Goal: Find specific page/section: Find specific page/section

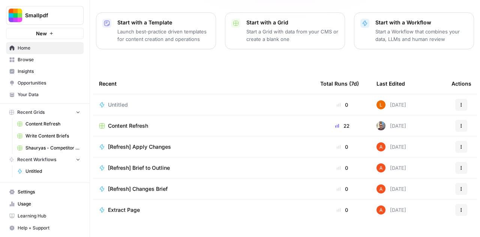
scroll to position [108, 0]
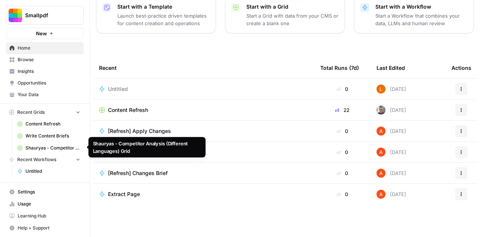
click at [58, 147] on span "Shauryas - Competitor Analysis (Different Languages) Grid" at bounding box center [52, 147] width 55 height 7
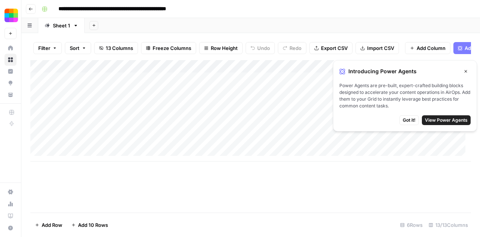
click at [468, 70] on icon "button" at bounding box center [465, 71] width 4 height 4
